Goal: Task Accomplishment & Management: Complete application form

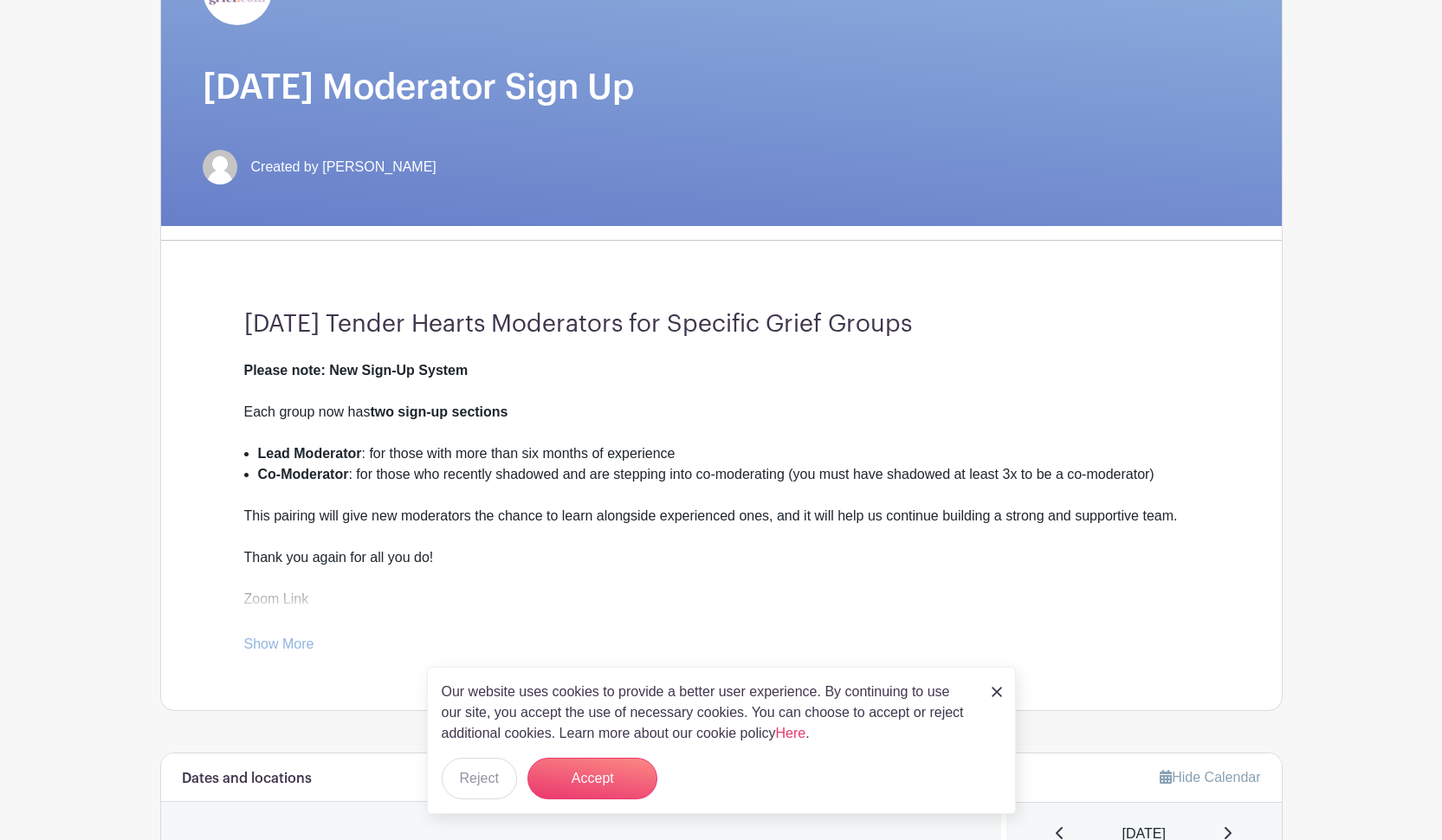
scroll to position [235, 0]
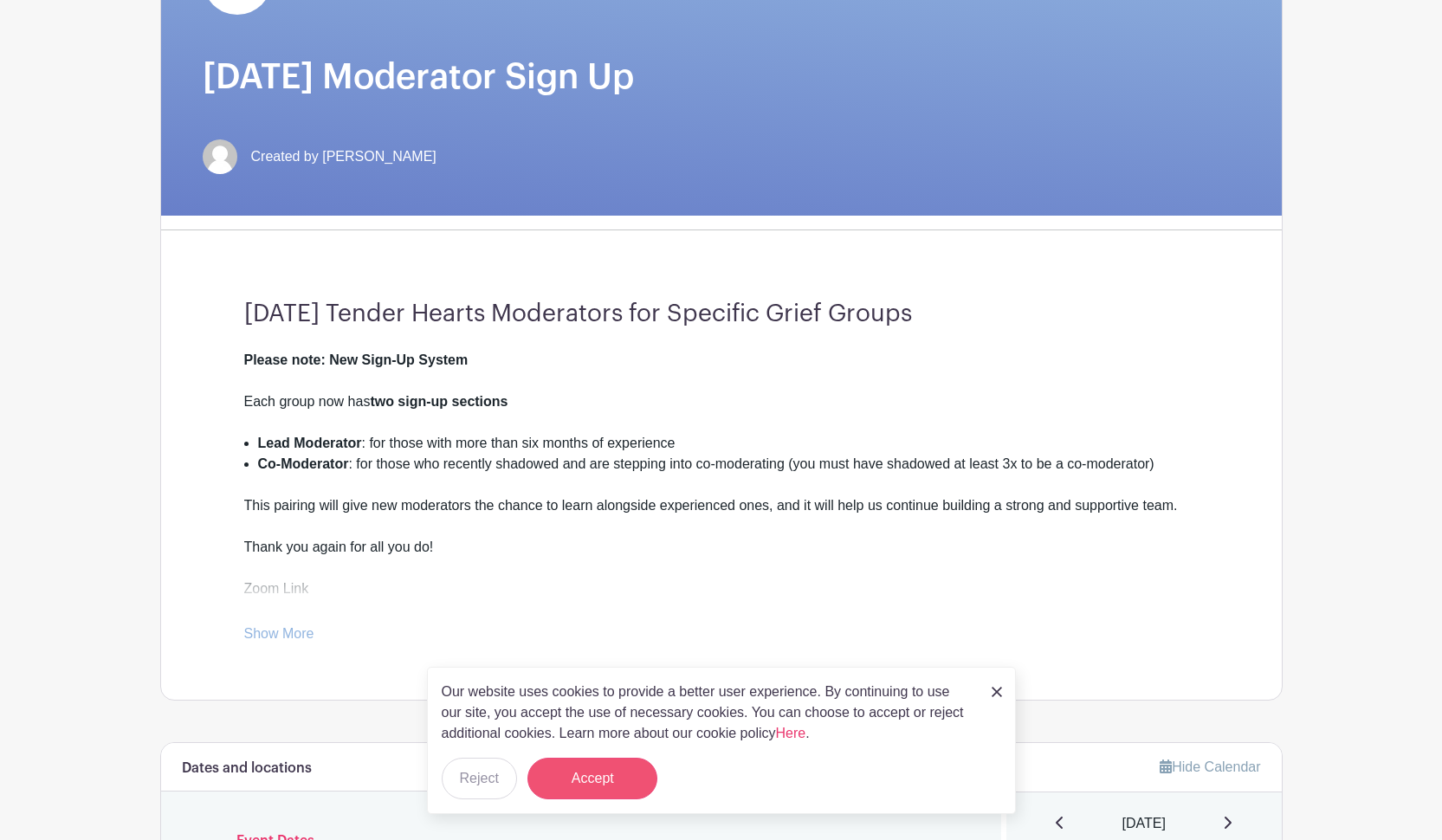
click at [606, 784] on button "Accept" at bounding box center [593, 778] width 130 height 42
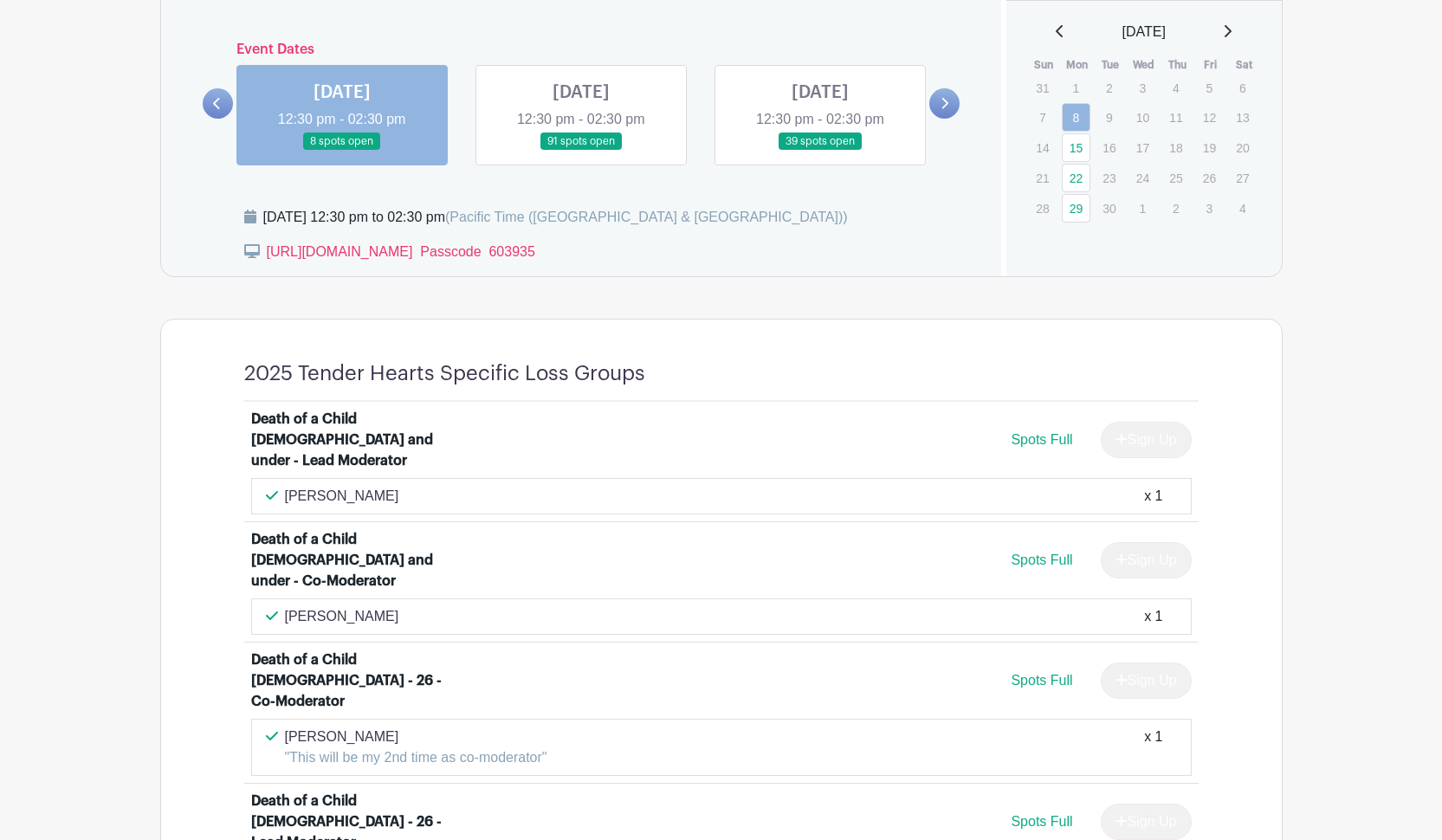
scroll to position [1034, 0]
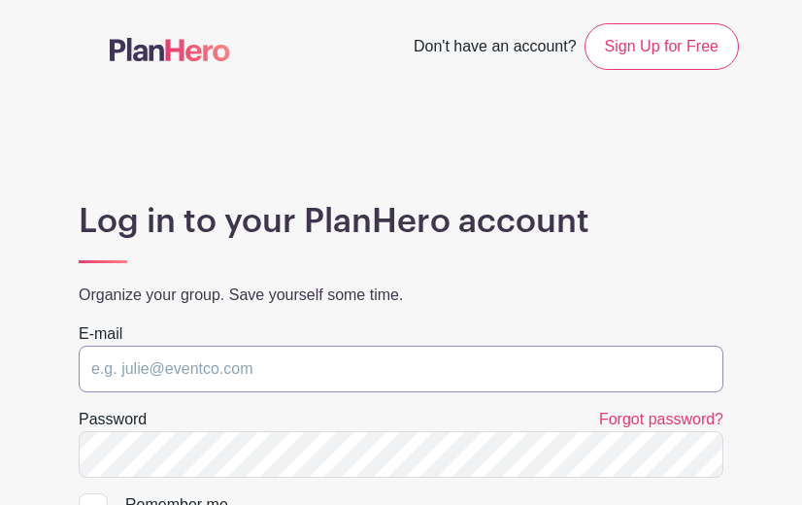
type input "[EMAIL_ADDRESS][DOMAIN_NAME]"
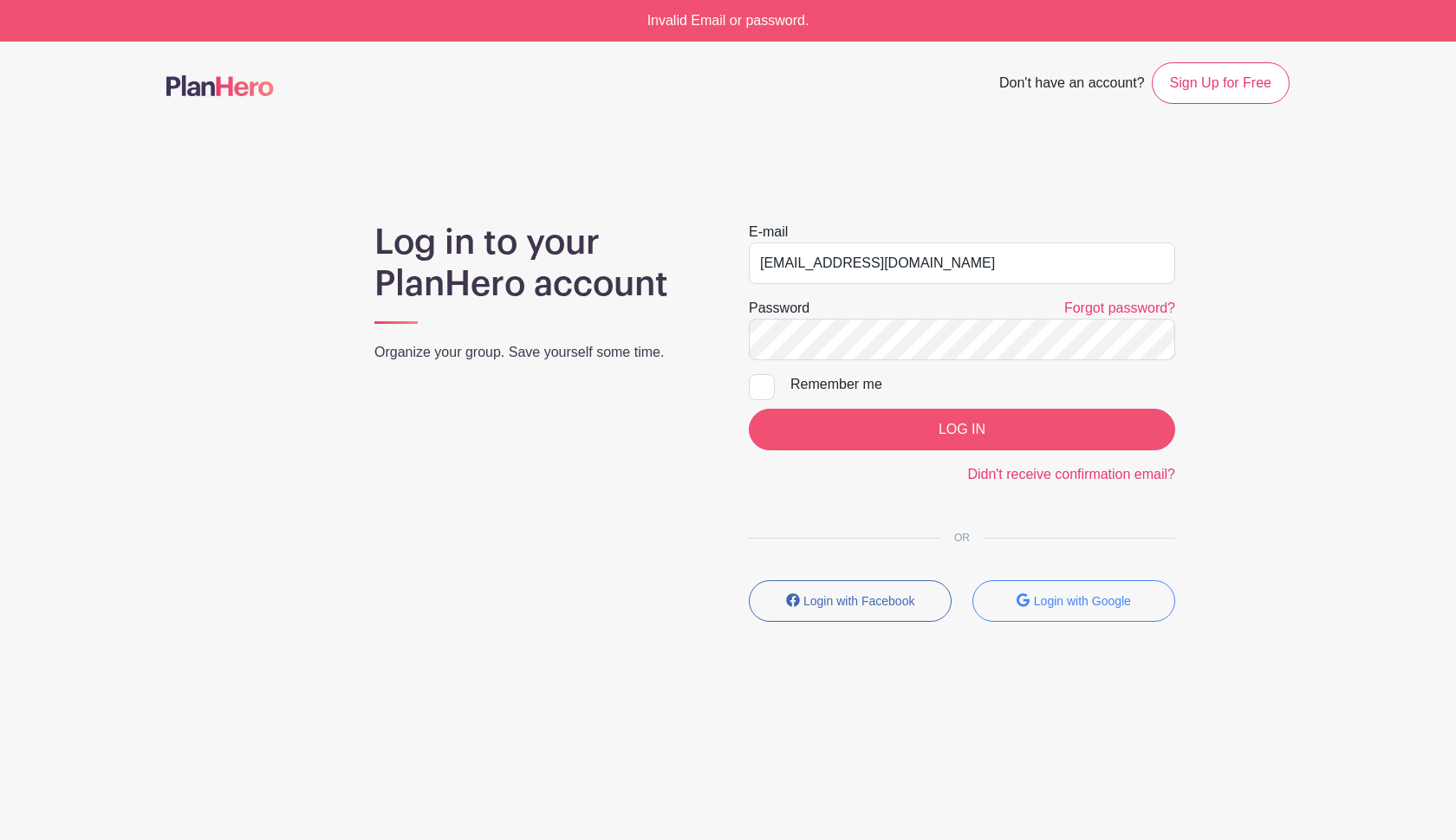
click at [715, 426] on input "LOG IN" at bounding box center [962, 430] width 426 height 42
